Goal: Task Accomplishment & Management: Manage account settings

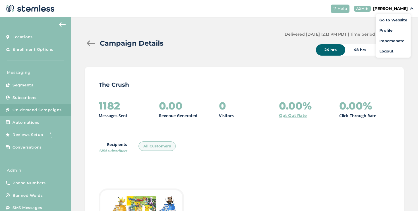
scroll to position [70, 0]
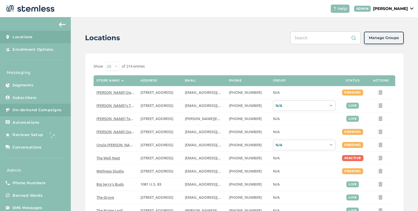
click at [50, 112] on span "On-demand Campaigns" at bounding box center [37, 110] width 49 height 6
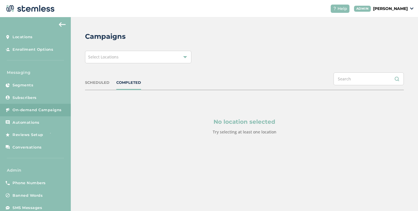
click at [128, 59] on div "Select Locations" at bounding box center [138, 57] width 106 height 13
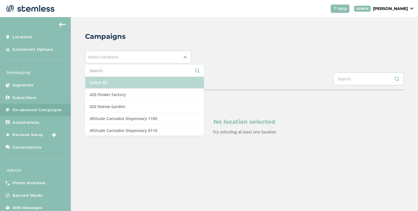
click at [115, 78] on li "Select All" at bounding box center [144, 83] width 119 height 12
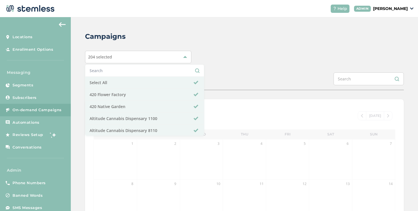
click at [198, 77] on div "SCHEDULED COMPLETED" at bounding box center [244, 81] width 319 height 18
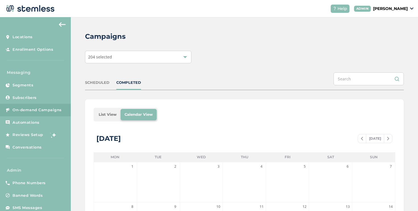
click at [100, 115] on li "List View" at bounding box center [108, 114] width 26 height 11
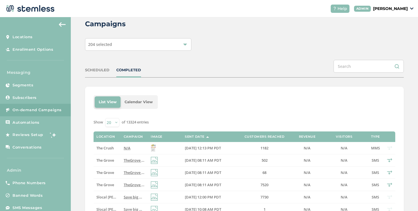
scroll to position [17, 0]
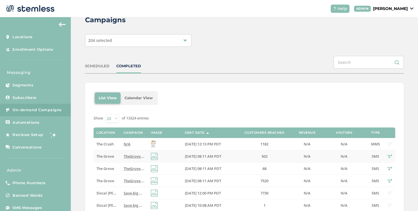
click at [118, 154] on td "The Grove" at bounding box center [107, 156] width 27 height 12
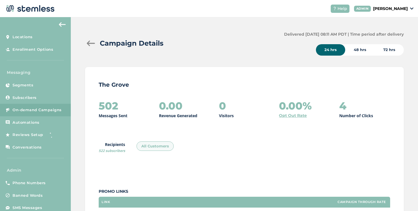
click at [91, 44] on div at bounding box center [90, 43] width 11 height 6
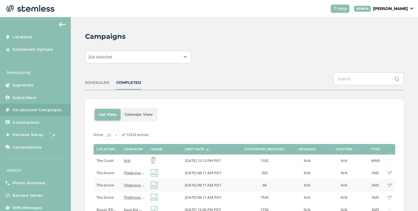
click at [121, 187] on td "TheGrove La Mesa: You have a new notification waiting for you, {first_name}! Re…" at bounding box center [134, 185] width 27 height 12
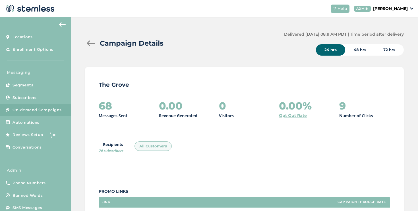
click at [90, 46] on div at bounding box center [90, 43] width 11 height 6
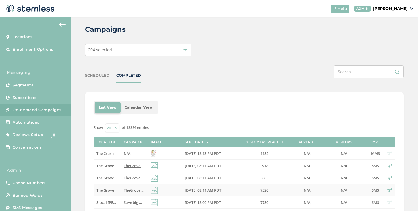
scroll to position [52, 0]
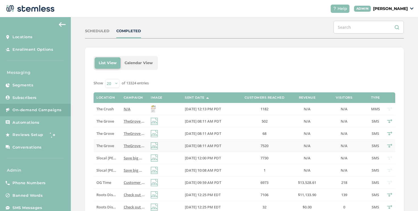
click at [122, 142] on td "TheGrove La Mesa: You have a new notification waiting for you, {first_name}! Re…" at bounding box center [134, 145] width 27 height 12
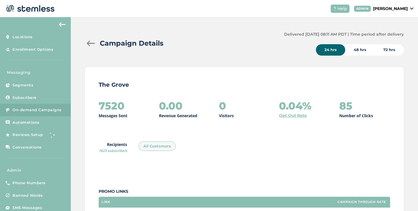
click at [90, 41] on div at bounding box center [90, 43] width 11 height 6
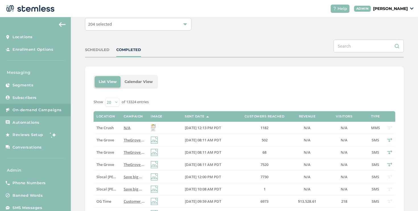
scroll to position [106, 0]
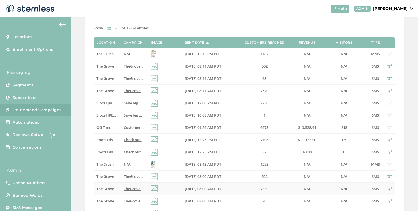
click at [112, 187] on span "The Grove" at bounding box center [105, 188] width 18 height 5
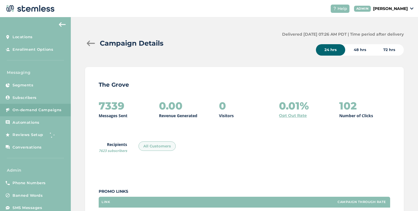
click at [89, 42] on div at bounding box center [90, 43] width 11 height 6
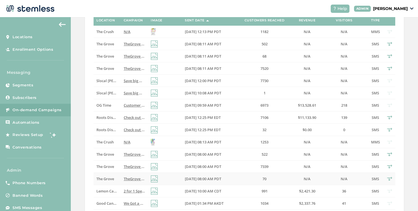
scroll to position [143, 0]
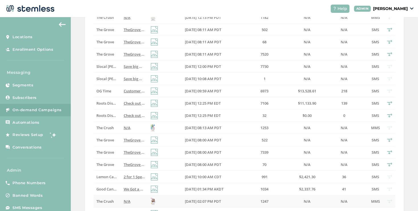
click at [109, 200] on span "The Crush" at bounding box center [104, 200] width 17 height 5
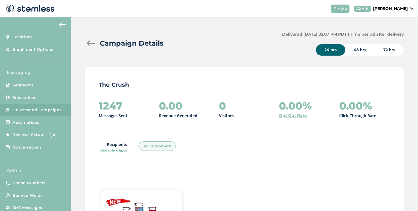
click at [94, 41] on div at bounding box center [90, 43] width 11 height 6
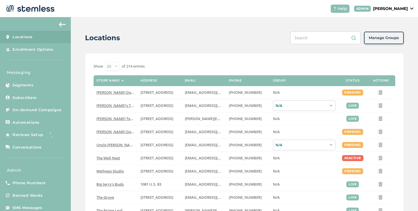
click at [376, 5] on div "Help [PERSON_NAME]" at bounding box center [370, 9] width 88 height 8
click at [376, 6] on p "[PERSON_NAME]" at bounding box center [390, 9] width 35 height 6
click at [386, 40] on span "Impersonate" at bounding box center [394, 41] width 28 height 6
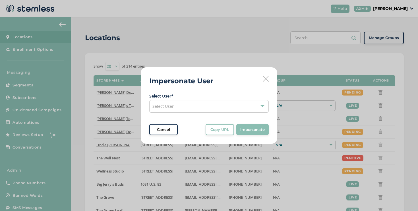
click at [198, 106] on div "Select User" at bounding box center [209, 106] width 120 height 13
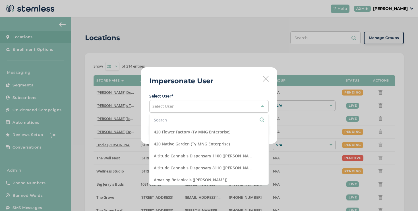
click at [169, 120] on input "text" at bounding box center [209, 120] width 110 height 6
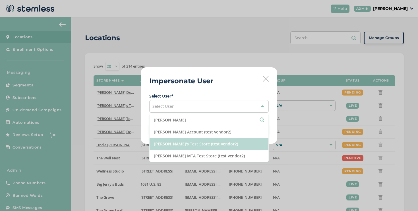
type input "brian"
click at [187, 141] on li "Brian's Test Store (test vendor2)" at bounding box center [209, 144] width 119 height 12
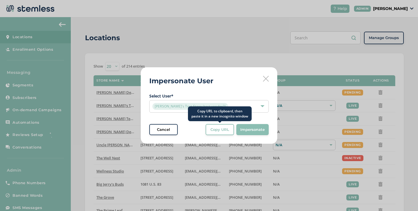
click at [206, 128] on button "Copy URL" at bounding box center [220, 129] width 28 height 11
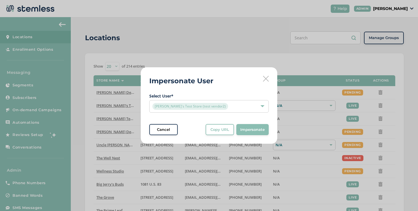
click at [239, 102] on div "Brian's Test Store (test vendor2)" at bounding box center [209, 106] width 120 height 13
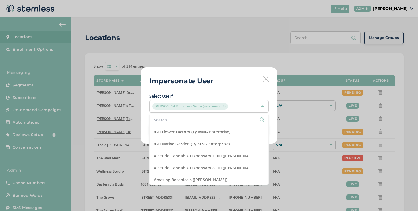
click at [209, 120] on input "text" at bounding box center [209, 120] width 110 height 6
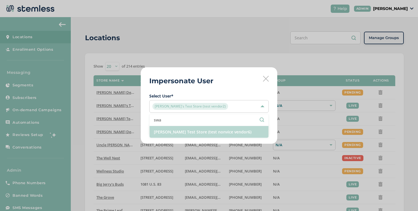
type input "swa"
click at [194, 130] on li "Swapnil Test Store (test nonvice vendor6)" at bounding box center [209, 132] width 119 height 12
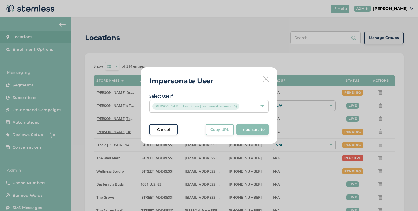
click at [225, 123] on span "Select User * Swapnil Test Store (test nonvice vendor6) Cancel Copy URL Copy UR…" at bounding box center [209, 114] width 120 height 42
click at [225, 126] on button "Copy URL" at bounding box center [220, 129] width 28 height 11
click at [266, 78] on icon at bounding box center [266, 79] width 6 height 6
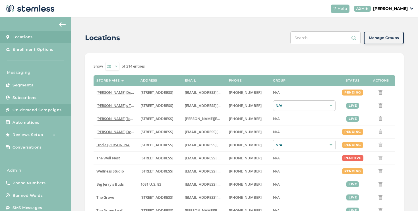
click at [63, 110] on link "On-demand Campaigns" at bounding box center [35, 110] width 71 height 13
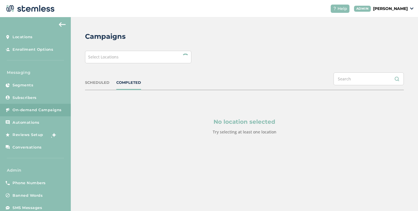
click at [115, 61] on div "Select Locations" at bounding box center [138, 57] width 106 height 13
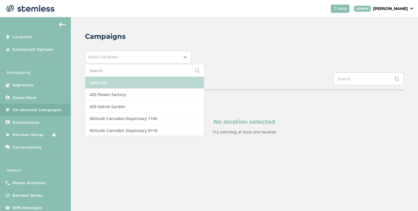
click at [106, 82] on li "Select All" at bounding box center [144, 83] width 119 height 12
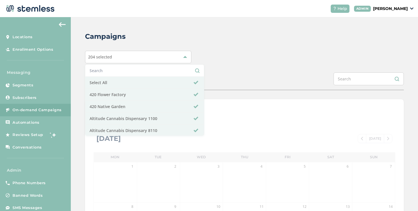
click at [227, 74] on div "SCHEDULED COMPLETED" at bounding box center [244, 81] width 319 height 18
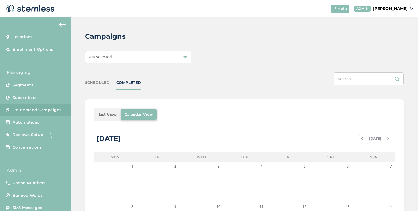
click at [107, 114] on li "List View" at bounding box center [108, 114] width 26 height 11
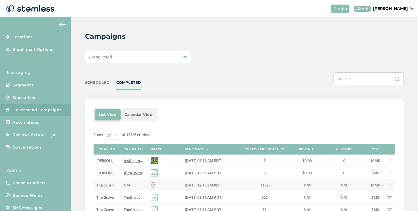
click at [111, 186] on span "The Crush" at bounding box center [104, 184] width 17 height 5
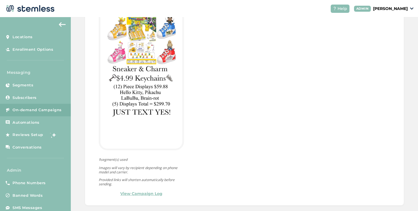
scroll to position [189, 0]
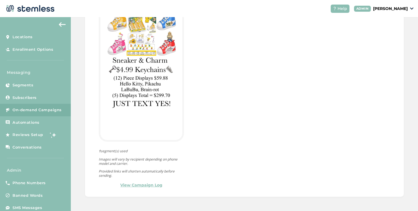
click at [157, 185] on link "View Campaign Log" at bounding box center [141, 185] width 42 height 6
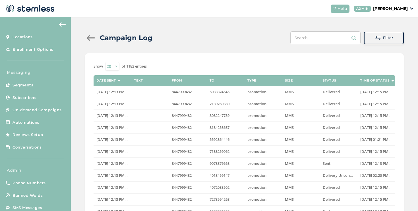
click at [90, 40] on div at bounding box center [90, 38] width 11 height 6
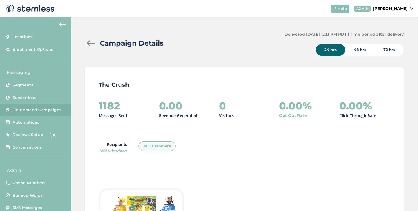
click at [90, 40] on div at bounding box center [90, 43] width 11 height 6
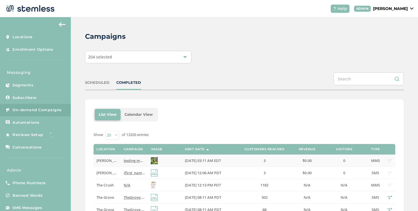
click at [130, 161] on span "testing mms after deployment Reply END to cancel" at bounding box center [168, 160] width 89 height 5
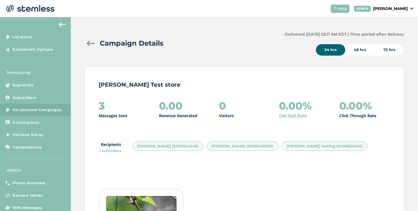
scroll to position [189, 0]
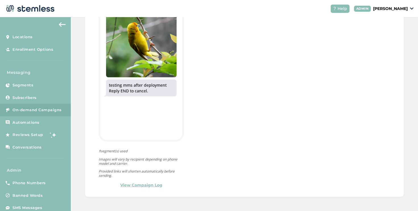
click at [148, 188] on div "Swapnil Test store 3 Messages Sent 0.00 Revenue Generated 0 Visitors 0.00% Opt …" at bounding box center [244, 37] width 319 height 319
click at [147, 185] on link "View Campaign Log" at bounding box center [141, 185] width 42 height 6
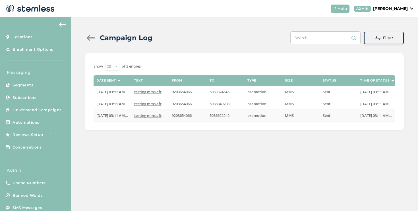
click at [137, 115] on span "testing mms after deployment Reply END to cancel" at bounding box center [178, 115] width 89 height 5
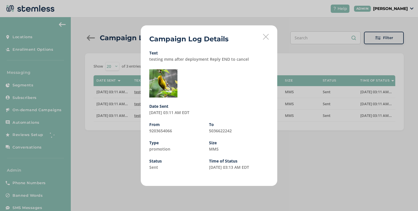
click at [126, 121] on div "Campaign Log Details Text testing mms after deployment Reply END to cancel Date…" at bounding box center [209, 105] width 418 height 211
click at [268, 37] on icon at bounding box center [266, 37] width 6 height 6
